Goal: Navigation & Orientation: Find specific page/section

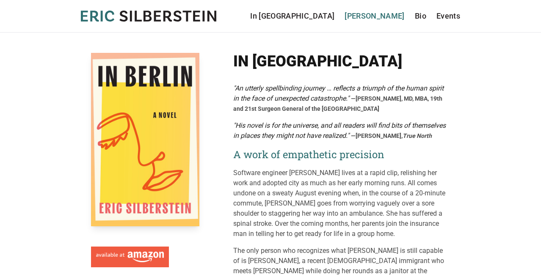
click at [392, 15] on link "[PERSON_NAME]" at bounding box center [375, 16] width 60 height 12
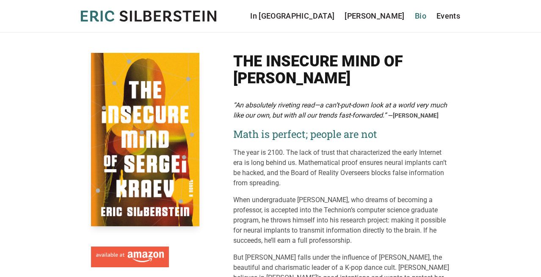
click at [421, 16] on link "Bio" at bounding box center [420, 16] width 11 height 12
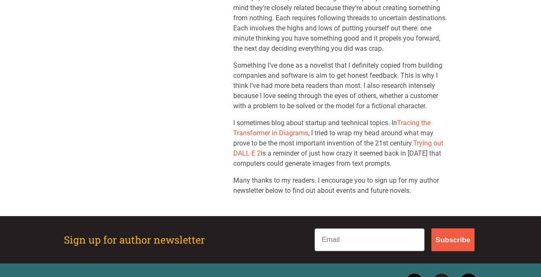
scroll to position [226, 0]
